Goal: Task Accomplishment & Management: Manage account settings

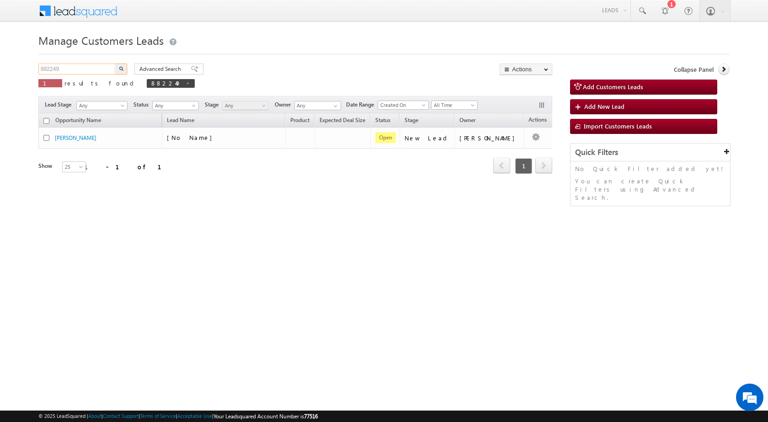
click at [63, 72] on input "882249" at bounding box center [77, 69] width 78 height 11
paste input "905812"
type input "905812"
click at [124, 64] on button "button" at bounding box center [121, 69] width 12 height 11
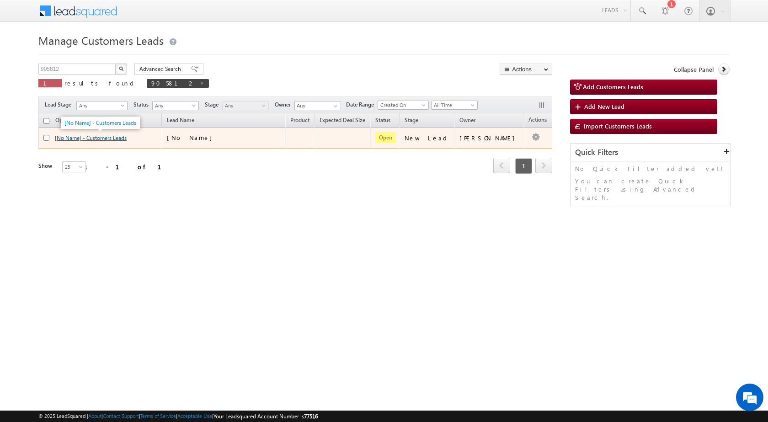
click at [72, 138] on link "[No Name] - Customers Leads" at bounding box center [91, 137] width 72 height 7
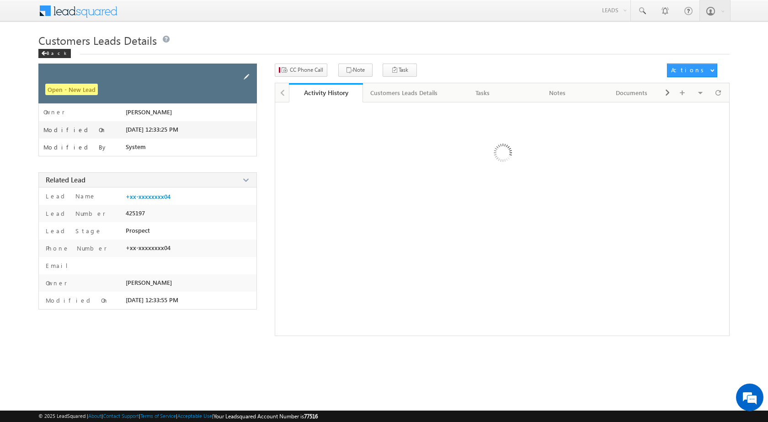
click at [247, 76] on span at bounding box center [246, 77] width 10 height 10
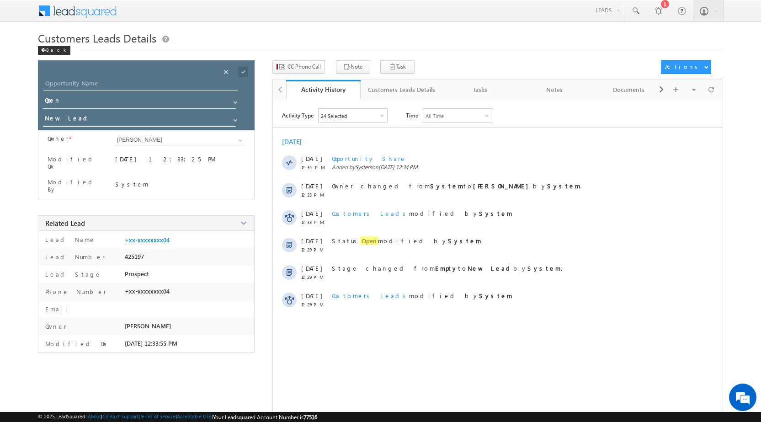
click at [128, 78] on div "Opportunity Name * Opportunity Name * Status * Status * Open Won Lost *" at bounding box center [146, 95] width 217 height 70
click at [128, 81] on input "Opportunity Name" at bounding box center [140, 84] width 194 height 13
paste input "[PERSON_NAME]"
type input "[PERSON_NAME]"
click at [240, 71] on span at bounding box center [243, 72] width 10 height 10
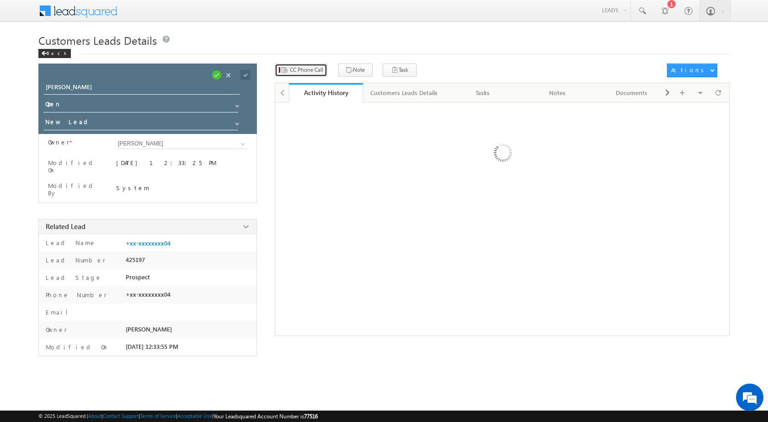
click at [307, 70] on span "CC Phone Call" at bounding box center [306, 70] width 33 height 8
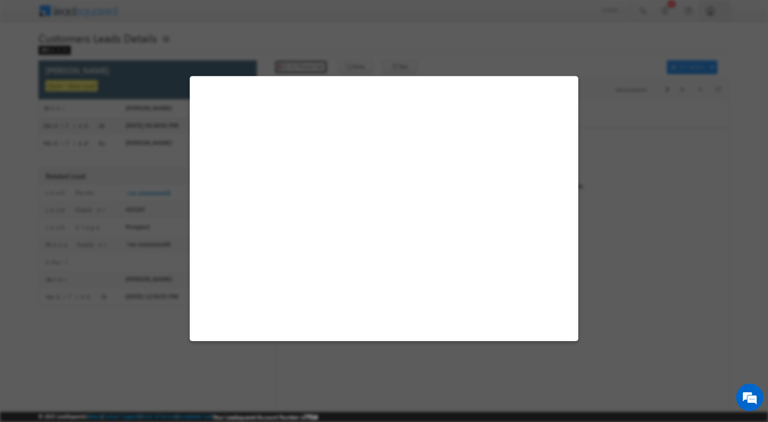
select select "Bhopal"
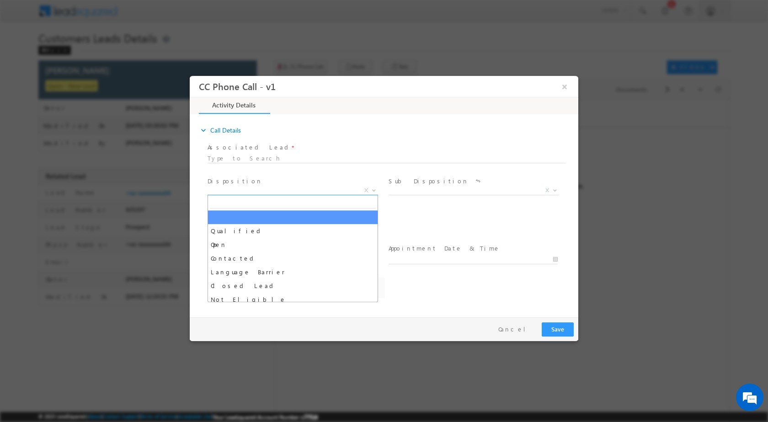
click at [372, 191] on span at bounding box center [372, 190] width 9 height 12
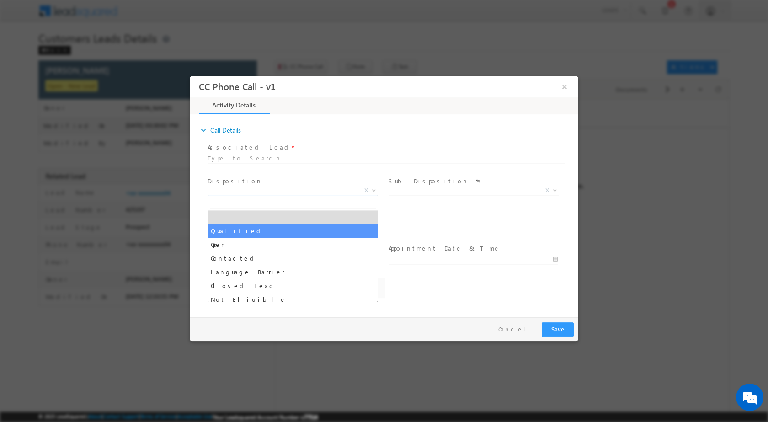
select select "Qualified"
select select "[PERSON_NAME][EMAIL_ADDRESS][PERSON_NAME][DOMAIN_NAME]"
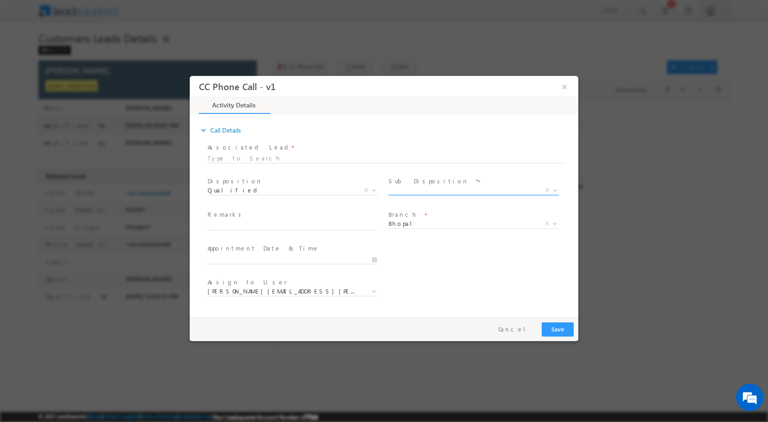
click at [547, 188] on span "X" at bounding box center [547, 190] width 4 height 8
click at [548, 193] on span "X" at bounding box center [547, 190] width 4 height 8
click at [553, 189] on b at bounding box center [554, 189] width 5 height 3
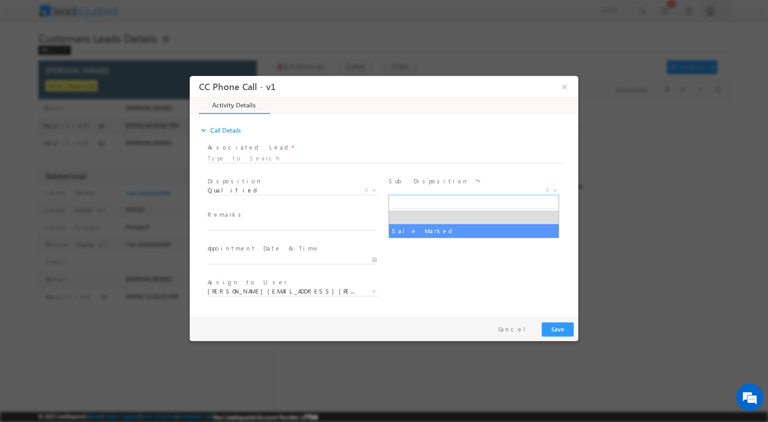
select select "Sale Marked"
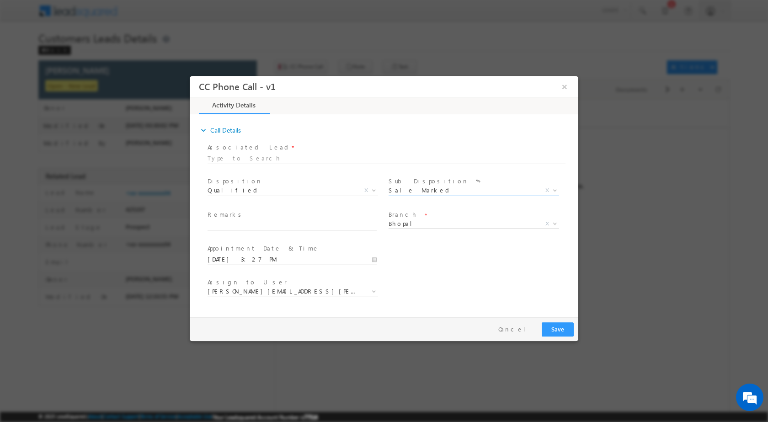
click at [371, 261] on input "09/30/2025 3:27 PM" at bounding box center [292, 259] width 169 height 9
type input "10/01/2025 3:27 PM"
type input "02"
type input "10/01/2025 2:27 PM"
click at [266, 251] on div "27" at bounding box center [266, 247] width 38 height 14
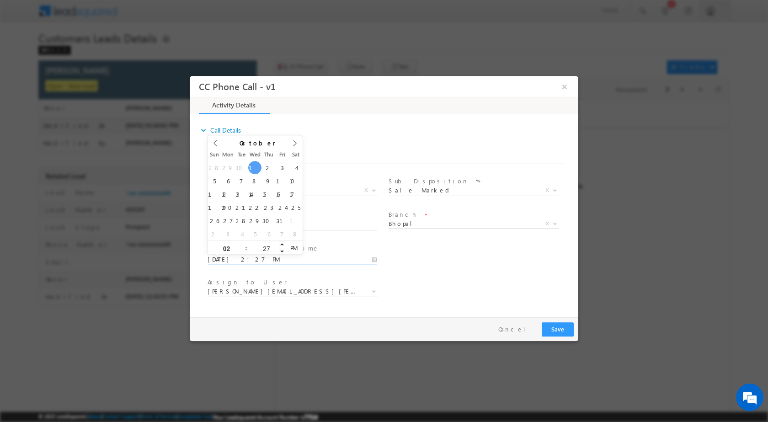
click at [266, 250] on input "27" at bounding box center [266, 248] width 38 height 6
type input "00"
type input "10/01/2025 2:00 PM"
click at [423, 272] on div "User Branch * Appointment Date & Time * 10/01/2025 2:00 PM" at bounding box center [392, 258] width 373 height 34
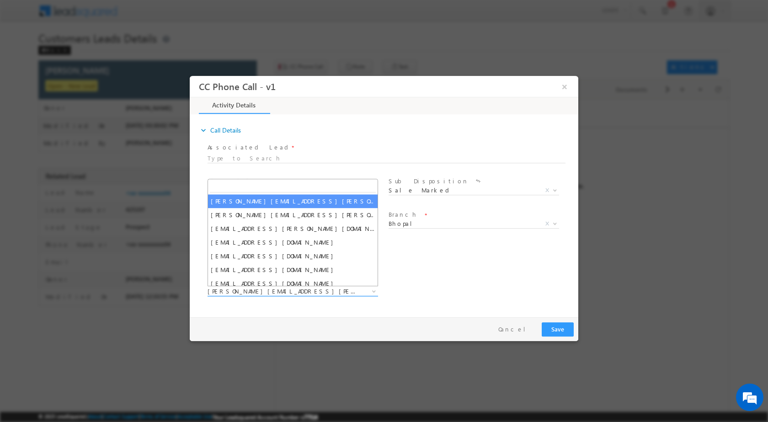
click at [369, 289] on span at bounding box center [372, 291] width 9 height 12
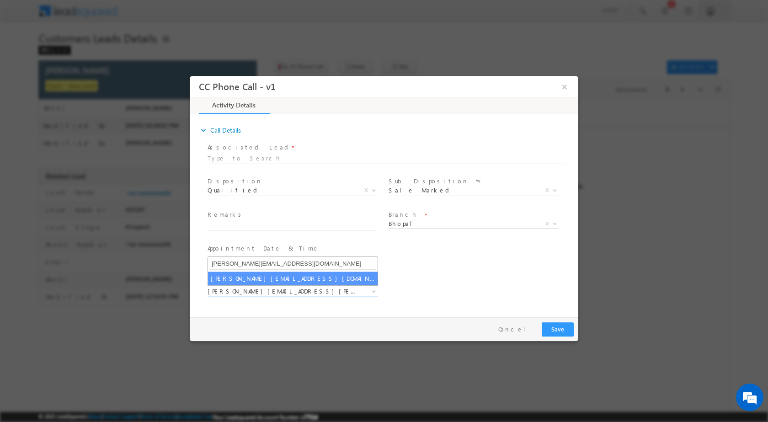
type input "[PERSON_NAME][EMAIL_ADDRESS][DOMAIN_NAME]"
select select "[PERSON_NAME][EMAIL_ADDRESS][DOMAIN_NAME]"
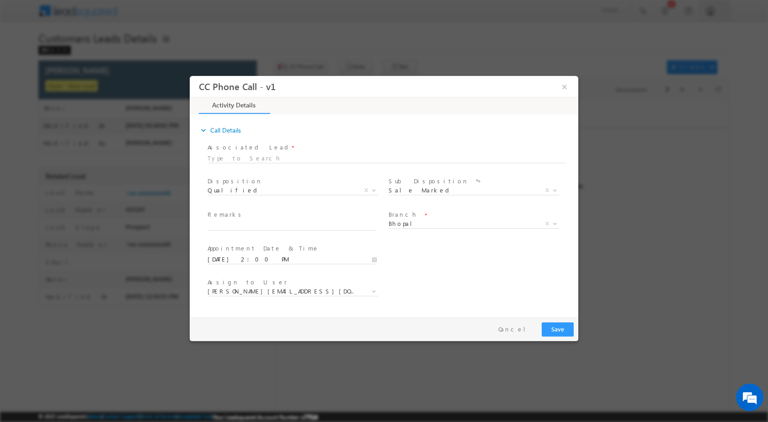
click at [240, 218] on span "Remarks *" at bounding box center [292, 215] width 169 height 10
click at [243, 224] on input "text" at bounding box center [292, 225] width 169 height 9
paste input "30/09-Customer name is MOHAMMED ZIA Customer age is 41 yrs loan type is Plot Pu…"
type input "30/09-Customer name is MOHAMMED ZIA Customer age is 41 yrs loan type is Plot Pu…"
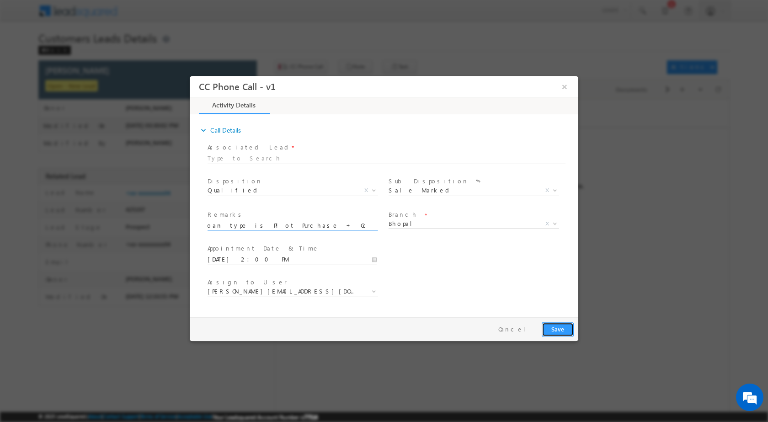
click at [556, 330] on button "Save" at bounding box center [558, 329] width 32 height 14
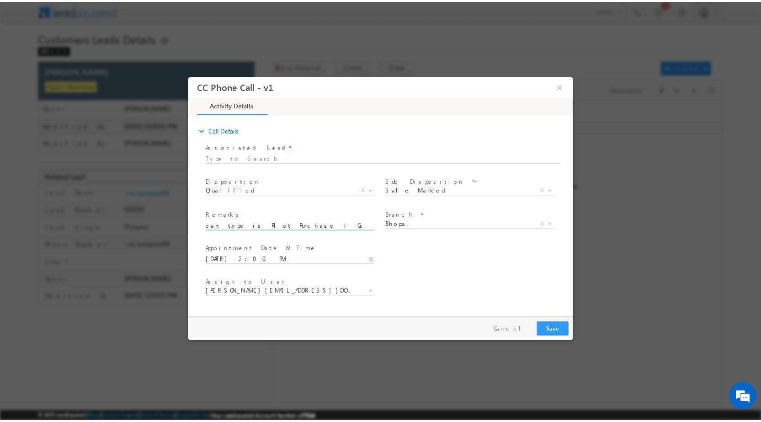
scroll to position [0, 0]
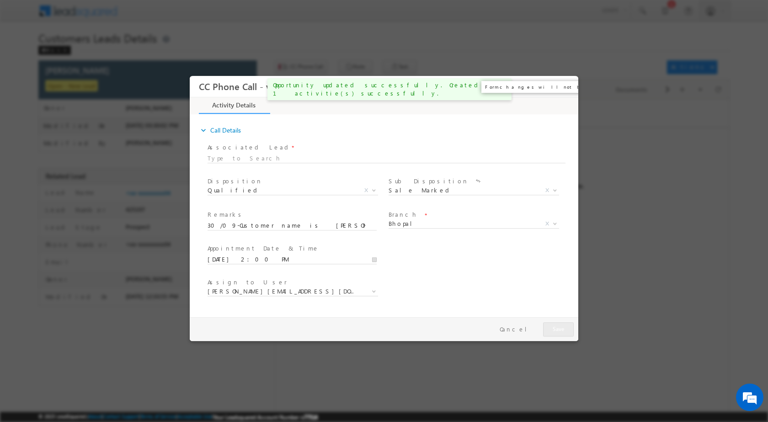
click at [565, 86] on button "×" at bounding box center [565, 86] width 16 height 17
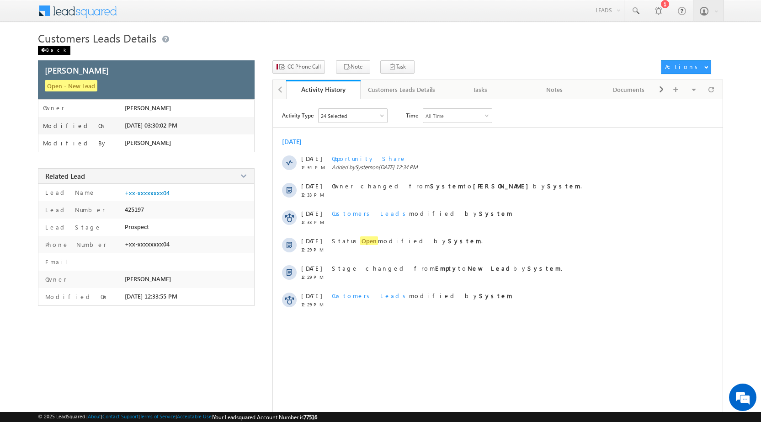
click at [41, 48] on span at bounding box center [43, 50] width 5 height 5
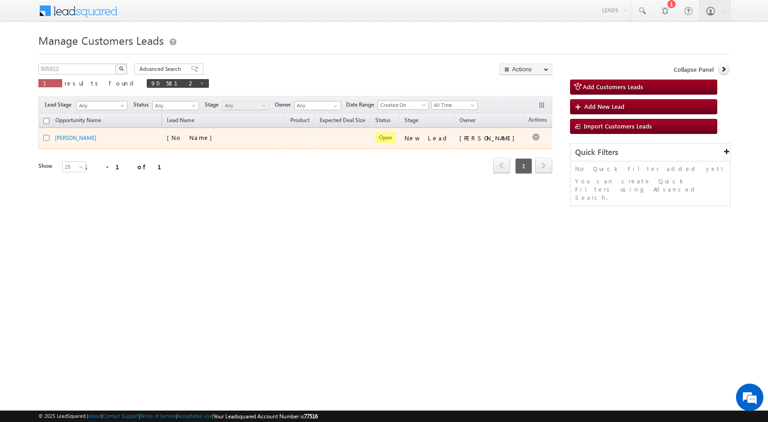
click at [484, 147] on td "[PERSON_NAME]" at bounding box center [488, 138] width 69 height 21
click at [528, 143] on div "Edit Change Owner Change Stage Add Activity Add Task Delete" at bounding box center [535, 138] width 15 height 12
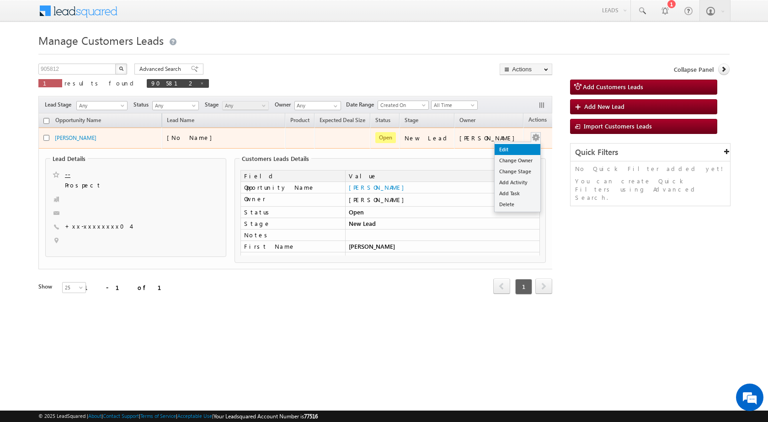
click at [497, 149] on link "Edit" at bounding box center [518, 149] width 46 height 11
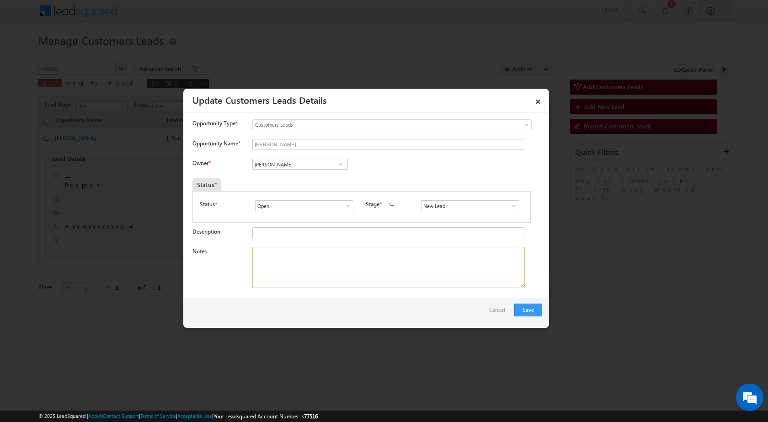
click at [341, 267] on textarea "Notes" at bounding box center [388, 267] width 272 height 41
paste textarea "30/09-Customer name is [PERSON_NAME] Customer age is [DEMOGRAPHIC_DATA] yrs loa…"
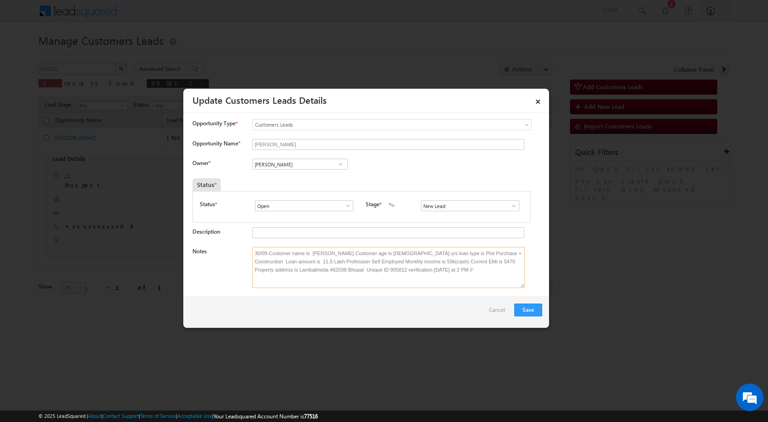
type textarea "30/09-Customer name is [PERSON_NAME] Customer age is [DEMOGRAPHIC_DATA] yrs loa…"
click at [339, 163] on span at bounding box center [340, 163] width 9 height 7
paste input "[PERSON_NAME][EMAIL_ADDRESS][DOMAIN_NAME]"
click at [299, 175] on link "[PERSON_NAME] [PERSON_NAME][EMAIL_ADDRESS][DOMAIN_NAME]" at bounding box center [300, 178] width 96 height 17
type input "[PERSON_NAME]"
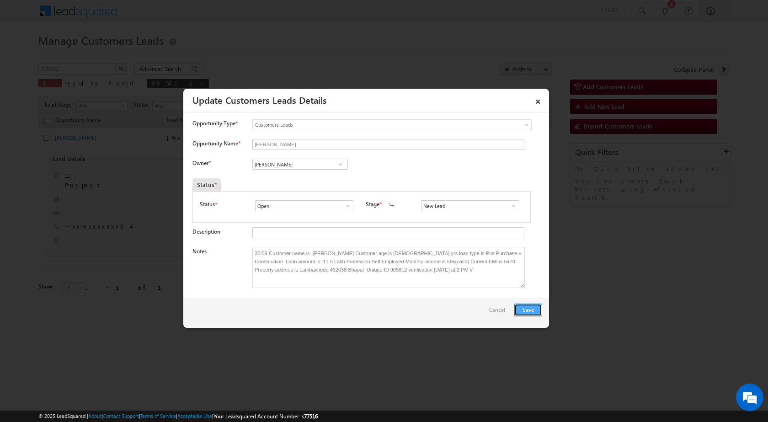
click at [531, 310] on button "Save" at bounding box center [528, 310] width 28 height 13
